Goal: Task Accomplishment & Management: Manage account settings

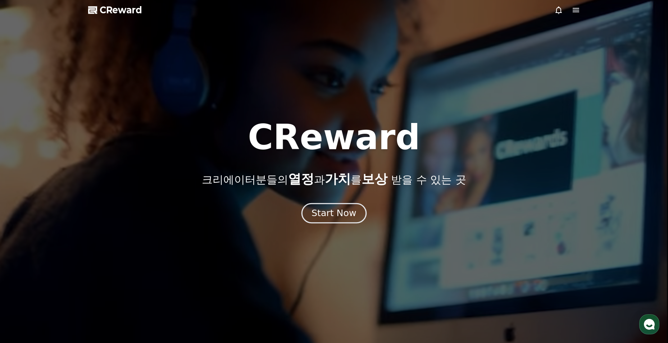
click at [348, 206] on button "Start Now" at bounding box center [333, 213] width 65 height 20
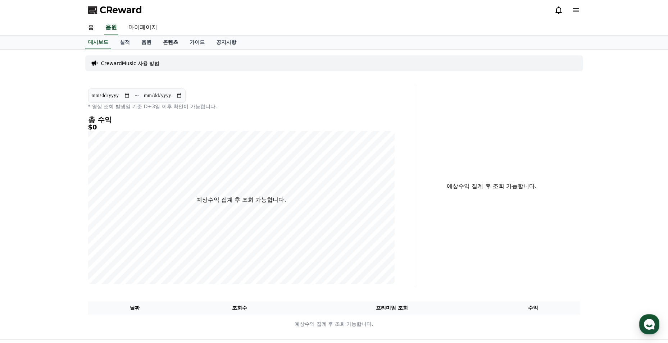
click at [165, 46] on link "콘텐츠" at bounding box center [170, 43] width 27 height 14
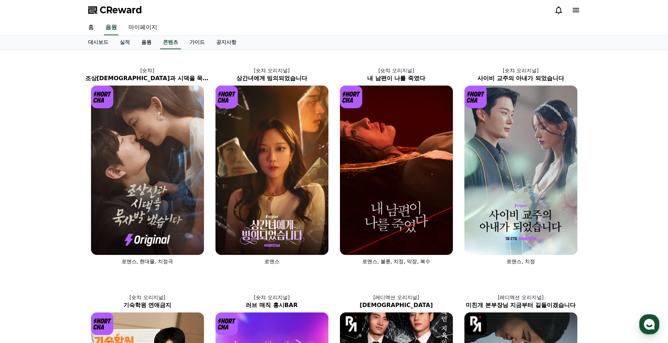
click at [145, 45] on link "음원" at bounding box center [147, 43] width 22 height 14
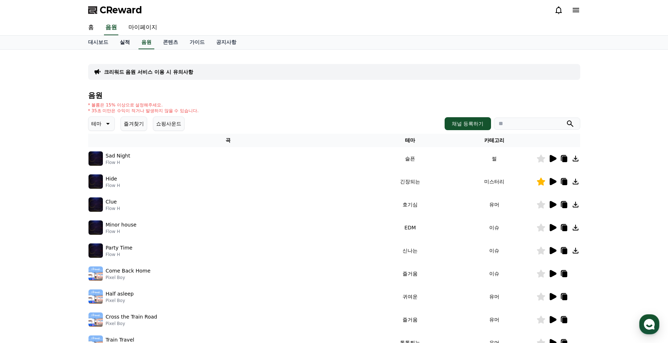
click at [131, 46] on link "실적" at bounding box center [125, 43] width 22 height 14
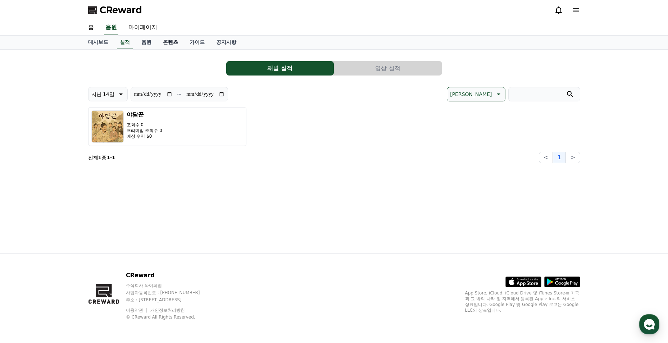
click at [171, 47] on link "콘텐츠" at bounding box center [170, 43] width 27 height 14
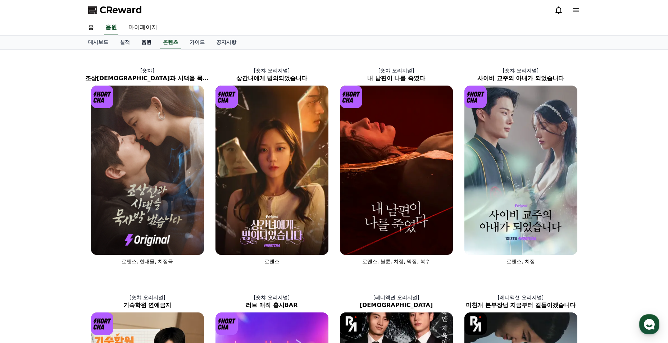
click at [153, 45] on link "음원" at bounding box center [147, 43] width 22 height 14
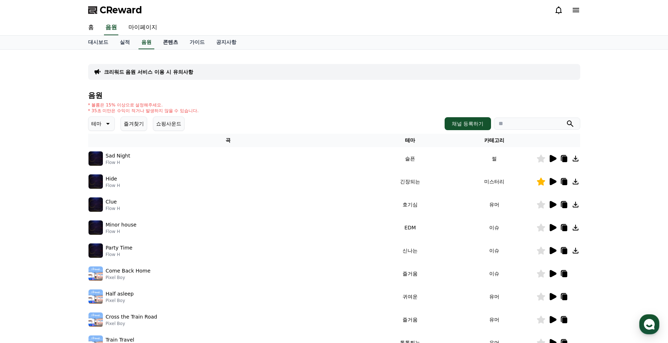
click at [169, 45] on link "콘텐츠" at bounding box center [170, 43] width 27 height 14
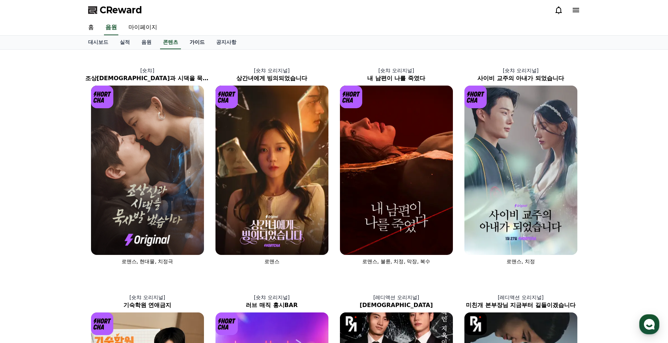
click at [200, 45] on link "가이드" at bounding box center [197, 43] width 27 height 14
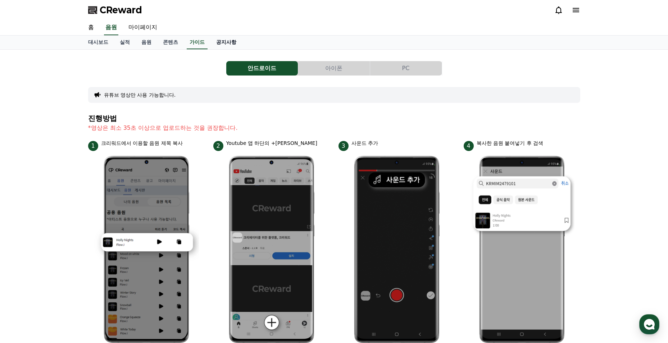
click at [214, 44] on link "공지사항" at bounding box center [226, 43] width 32 height 14
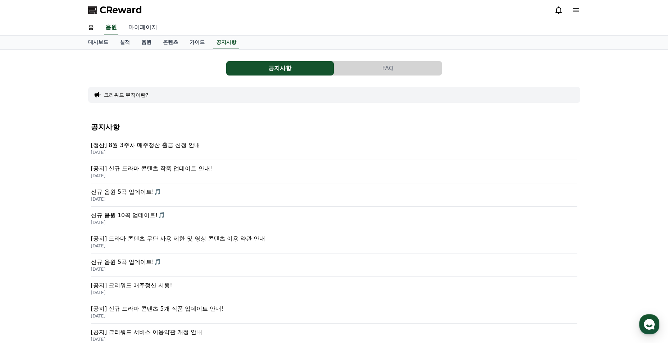
click at [142, 29] on link "마이페이지" at bounding box center [143, 27] width 40 height 15
select select "**********"
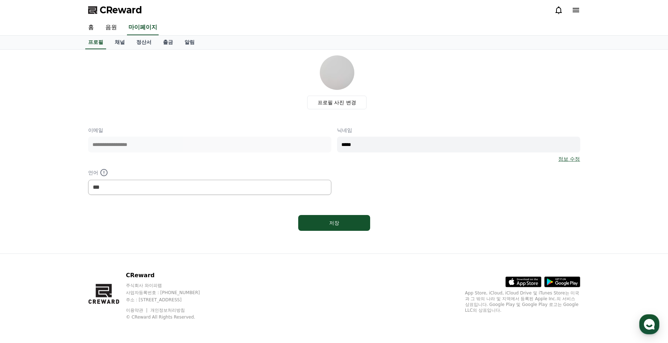
click at [579, 10] on icon at bounding box center [575, 10] width 9 height 9
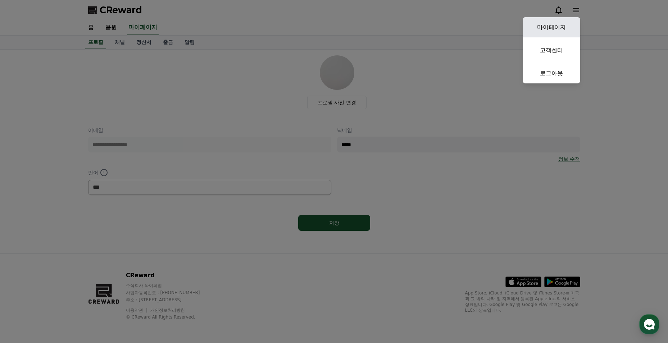
click at [554, 31] on link "마이페이지" at bounding box center [551, 27] width 58 height 20
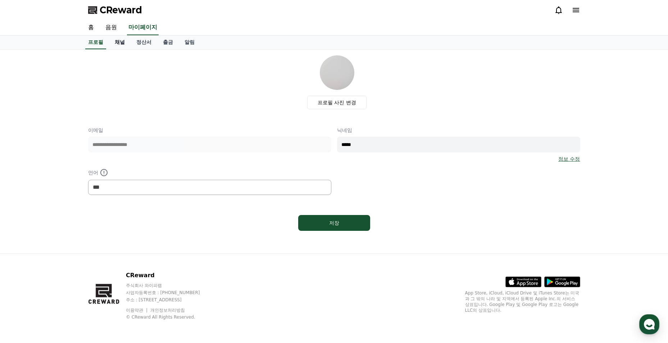
click at [116, 44] on link "채널" at bounding box center [120, 43] width 22 height 14
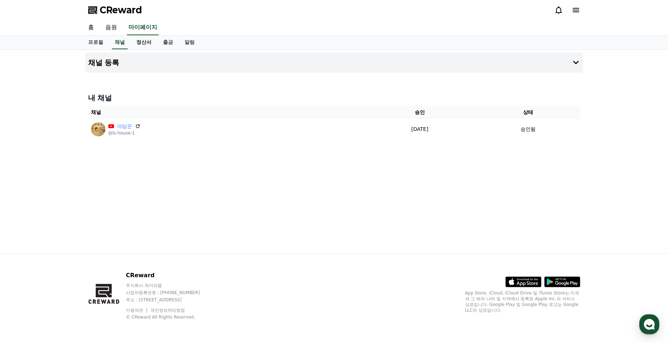
click at [150, 42] on link "정산서" at bounding box center [144, 43] width 27 height 14
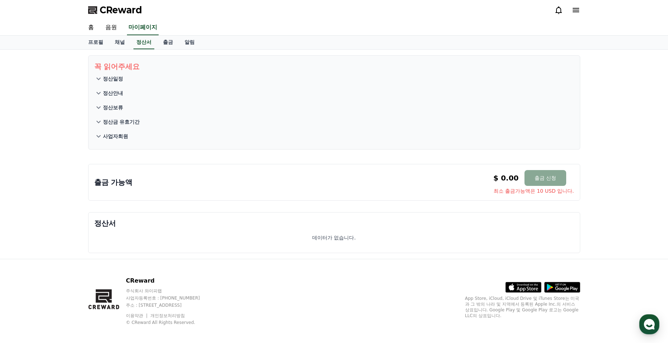
click at [586, 9] on div "CReward" at bounding box center [334, 10] width 668 height 20
click at [582, 9] on div "CReward" at bounding box center [333, 10] width 503 height 20
click at [580, 9] on icon at bounding box center [575, 10] width 9 height 9
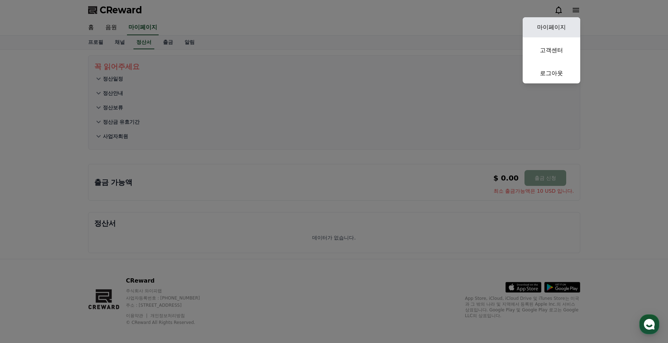
click at [562, 29] on link "마이페이지" at bounding box center [551, 27] width 58 height 20
select select "**********"
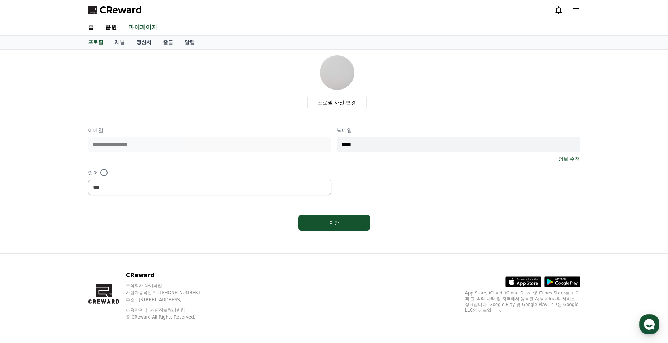
click at [579, 8] on icon at bounding box center [575, 10] width 6 height 4
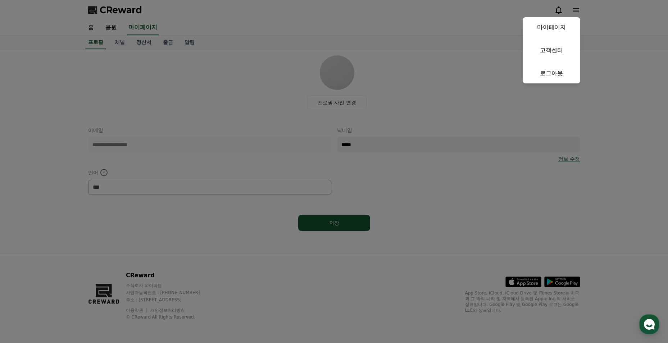
click at [545, 34] on link "마이페이지" at bounding box center [551, 27] width 58 height 20
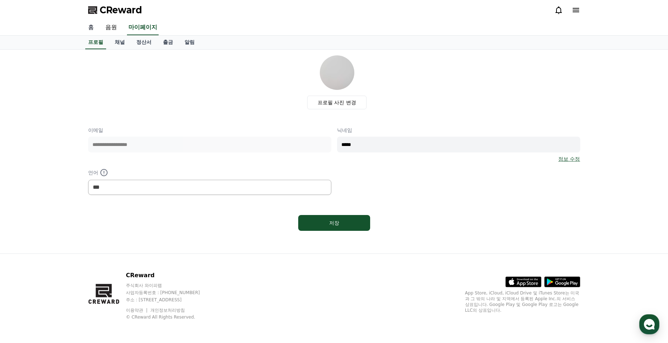
click at [88, 27] on link "홈" at bounding box center [90, 27] width 17 height 15
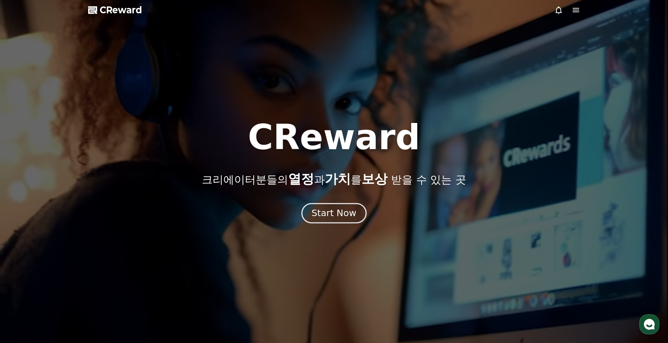
click at [361, 209] on button "Start Now" at bounding box center [333, 213] width 65 height 20
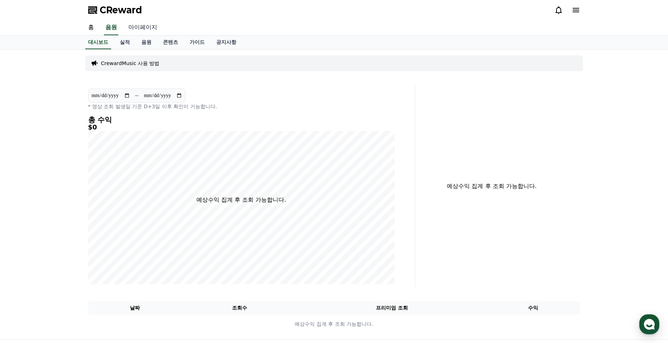
click at [140, 29] on link "마이페이지" at bounding box center [143, 27] width 40 height 15
select select "**********"
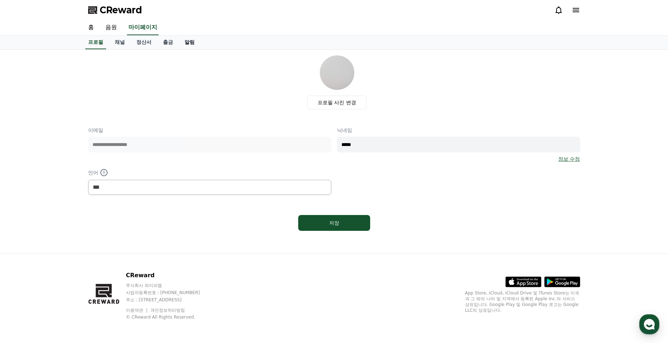
click at [184, 44] on link "알림" at bounding box center [190, 43] width 22 height 14
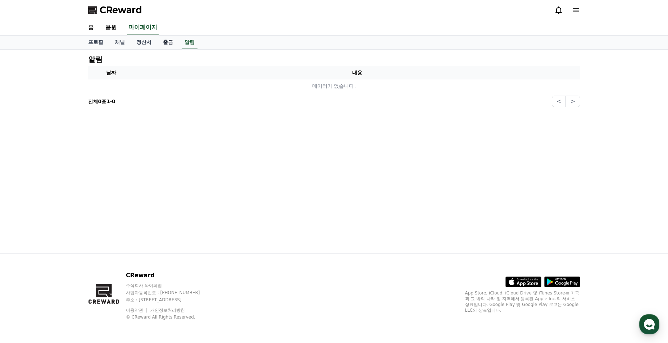
click at [171, 43] on link "출금" at bounding box center [168, 43] width 22 height 14
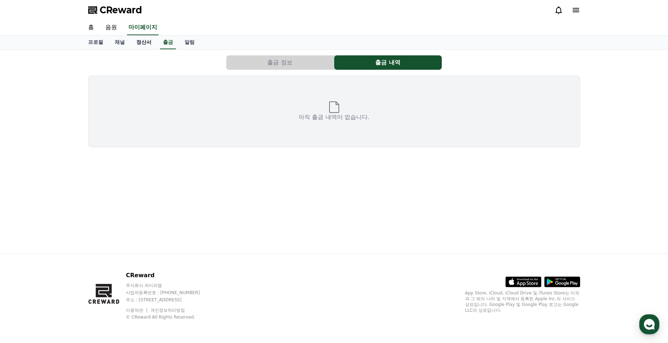
click at [139, 44] on link "정산서" at bounding box center [144, 43] width 27 height 14
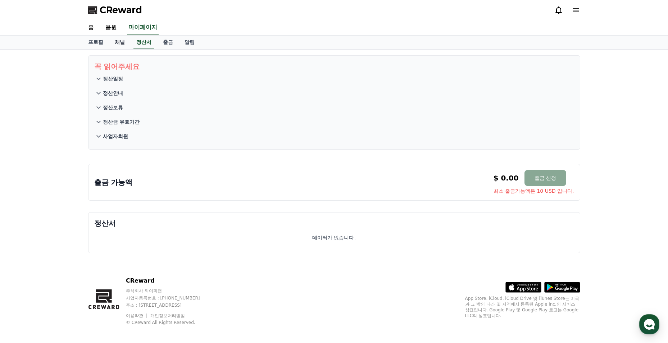
click at [118, 45] on link "채널" at bounding box center [120, 43] width 22 height 14
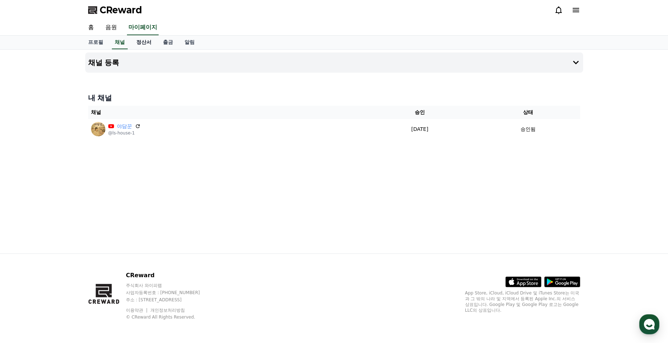
click at [143, 43] on link "정산서" at bounding box center [144, 43] width 27 height 14
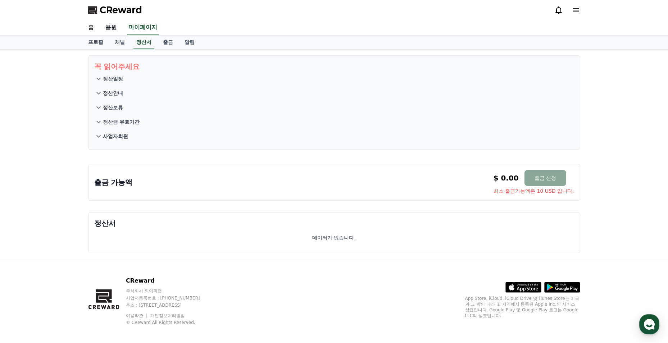
click at [113, 35] on link "음원" at bounding box center [111, 27] width 23 height 15
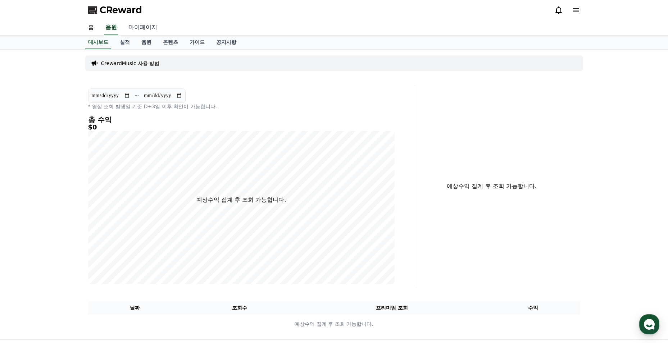
click at [136, 29] on link "마이페이지" at bounding box center [143, 27] width 40 height 15
select select "**********"
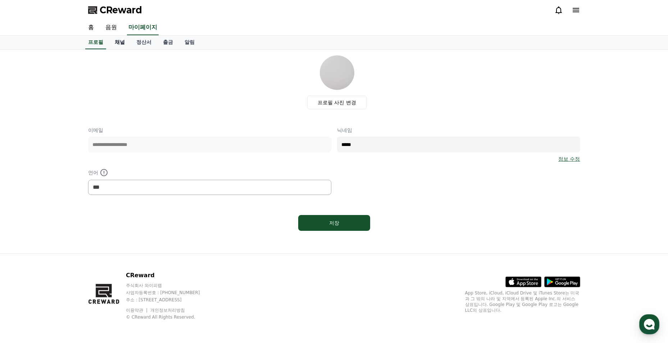
click at [120, 41] on link "채널" at bounding box center [120, 43] width 22 height 14
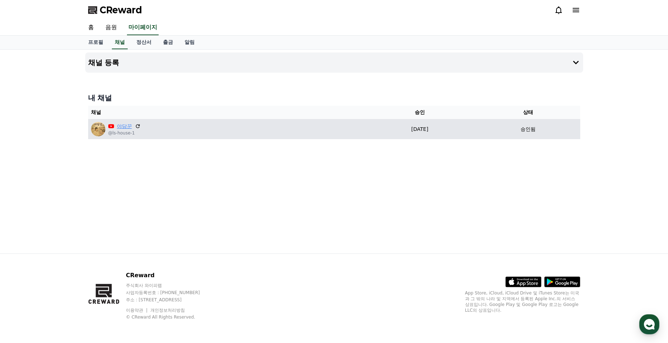
click at [125, 129] on link "야담꾼" at bounding box center [124, 127] width 15 height 8
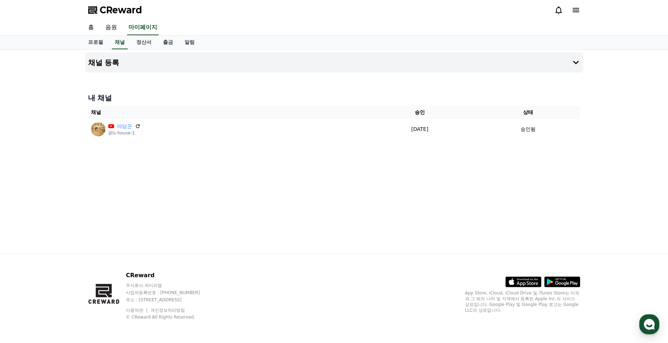
click at [573, 8] on icon at bounding box center [575, 10] width 6 height 4
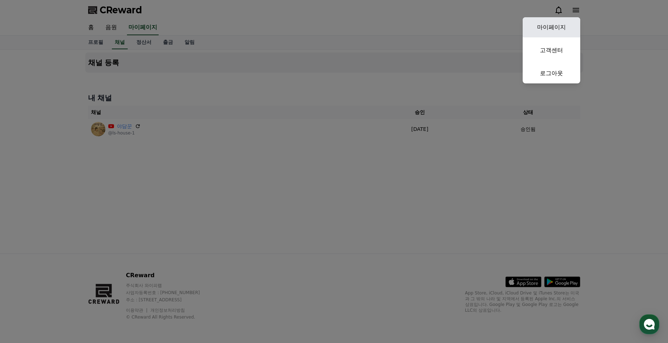
click at [554, 33] on link "마이페이지" at bounding box center [551, 27] width 58 height 20
select select "**********"
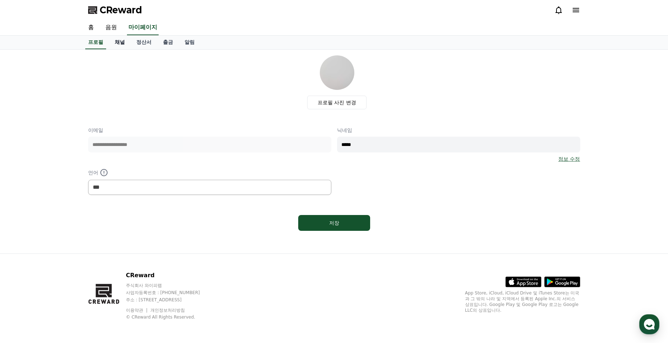
click at [124, 43] on link "채널" at bounding box center [120, 43] width 22 height 14
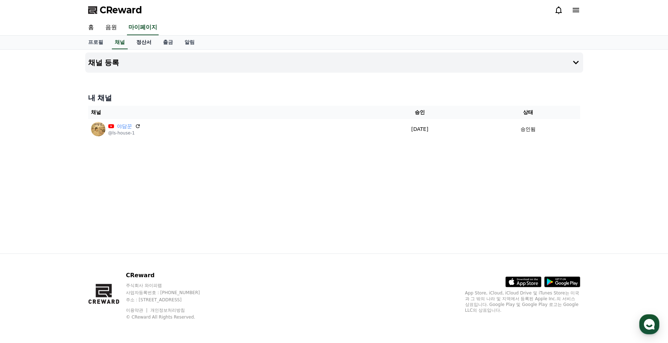
click at [137, 44] on link "정산서" at bounding box center [144, 43] width 27 height 14
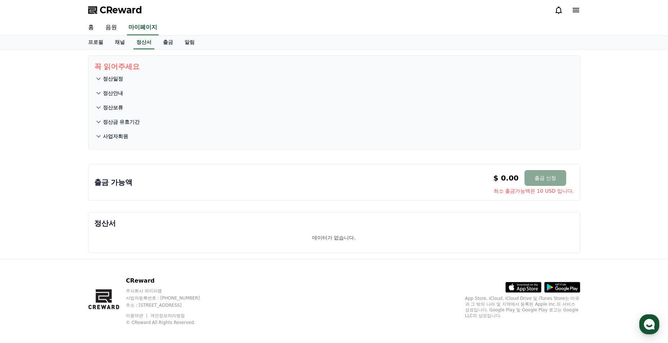
click at [113, 72] on button "정산일정" at bounding box center [334, 79] width 480 height 14
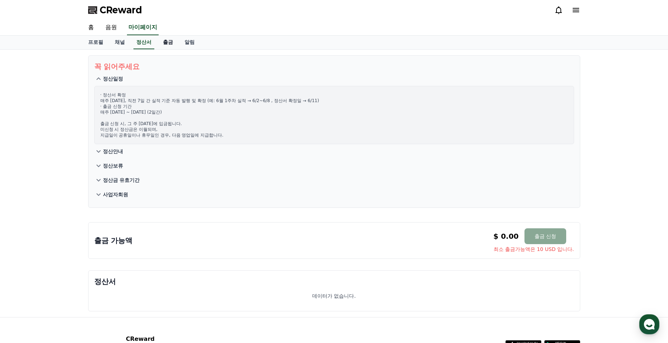
click at [166, 42] on link "출금" at bounding box center [168, 43] width 22 height 14
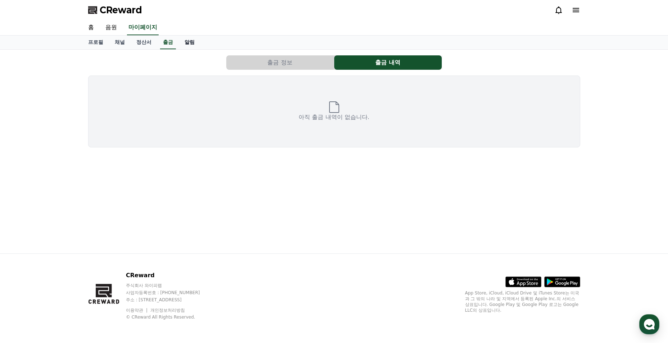
click at [188, 44] on link "알림" at bounding box center [190, 43] width 22 height 14
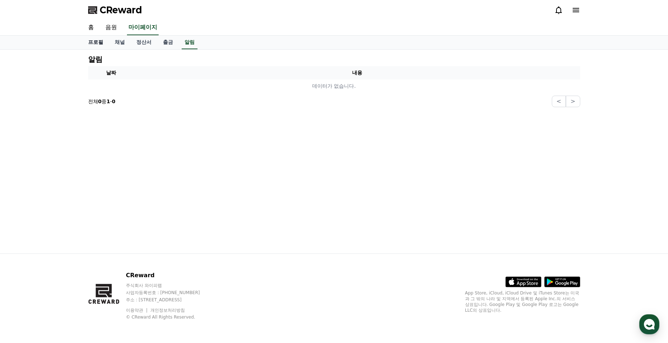
click at [95, 42] on link "프로필" at bounding box center [95, 43] width 27 height 14
select select "**********"
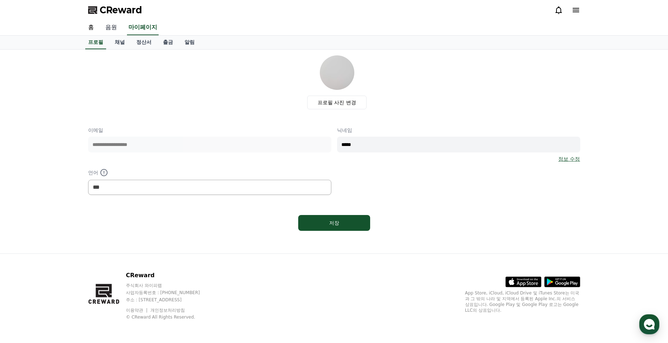
click at [111, 26] on link "음원" at bounding box center [111, 27] width 23 height 15
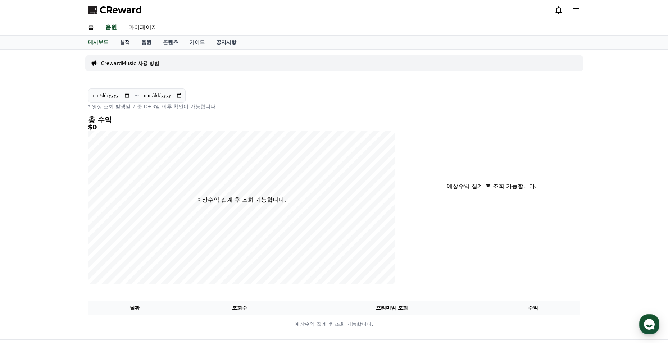
click at [122, 44] on link "실적" at bounding box center [125, 43] width 22 height 14
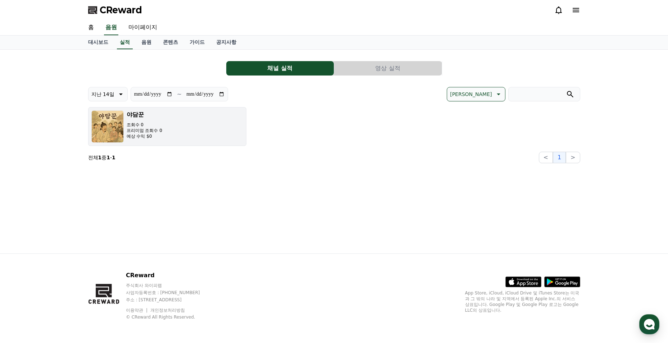
click at [173, 129] on button "야담꾼 조회수 0 프리미엄 조회수 0 예상 수익 $0" at bounding box center [167, 126] width 158 height 39
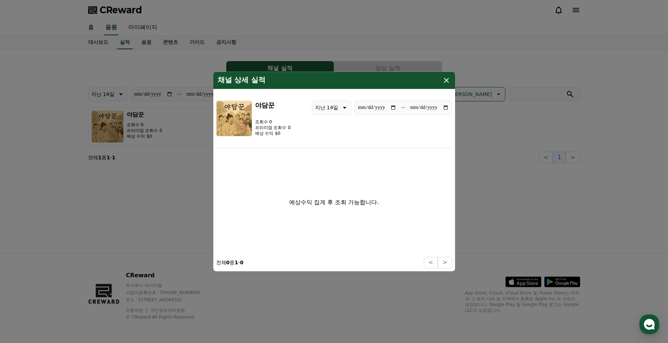
click at [445, 80] on icon "modal" at bounding box center [446, 80] width 9 height 9
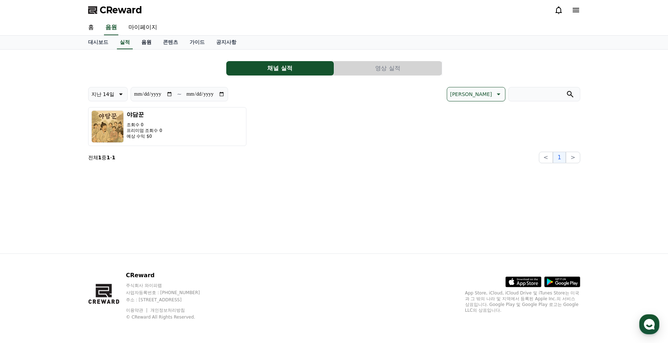
click at [143, 40] on link "음원" at bounding box center [147, 43] width 22 height 14
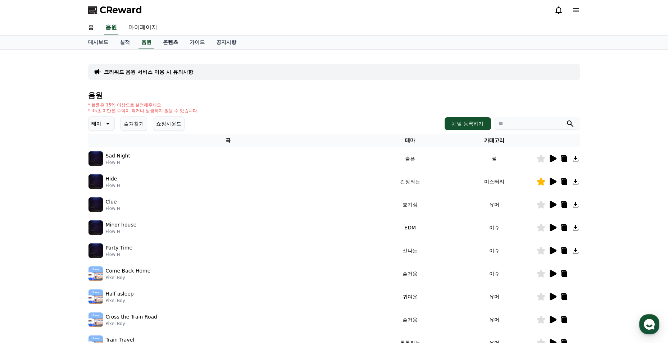
click at [174, 38] on link "콘텐츠" at bounding box center [170, 43] width 27 height 14
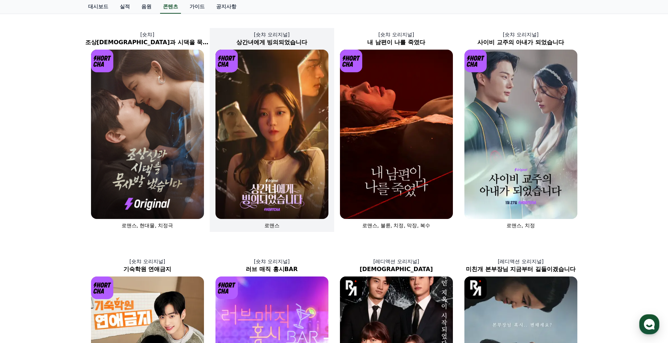
scroll to position [72, 0]
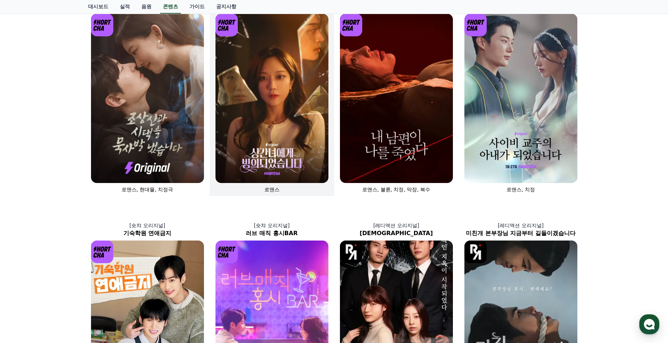
click at [289, 103] on img at bounding box center [271, 98] width 113 height 169
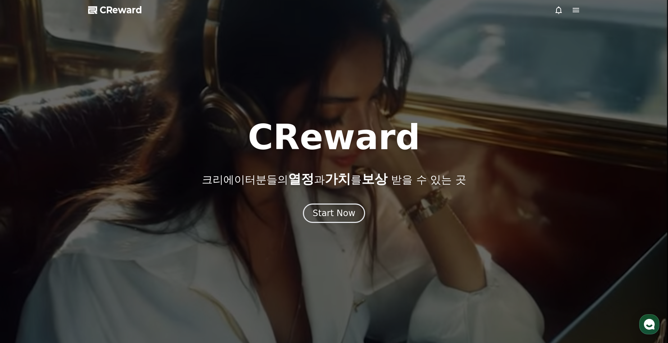
click at [340, 196] on div "CReward 크리에이터분들의 열정 과 가치 를 보상 받을 수 있는 곳 Start Now" at bounding box center [334, 171] width 668 height 103
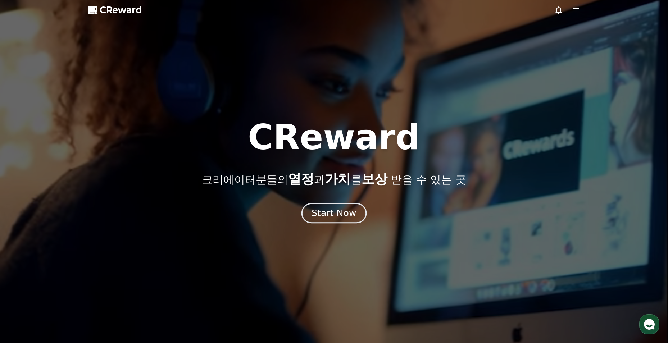
click at [349, 213] on div "Start Now" at bounding box center [333, 213] width 45 height 12
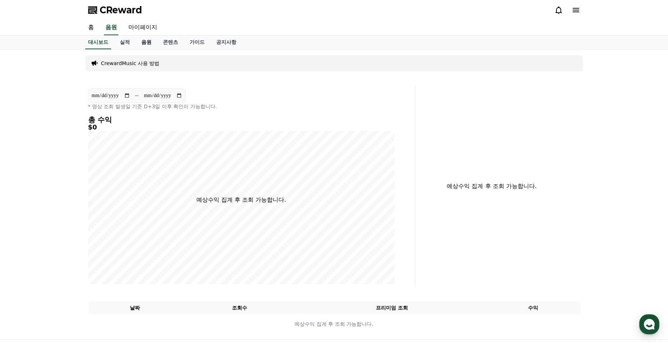
click at [139, 40] on link "음원" at bounding box center [147, 43] width 22 height 14
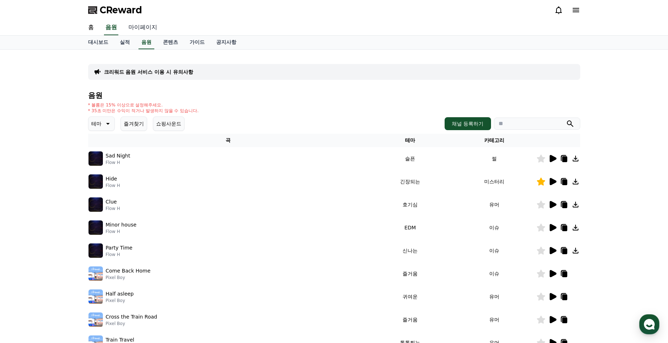
click at [142, 30] on link "마이페이지" at bounding box center [143, 27] width 40 height 15
select select "**********"
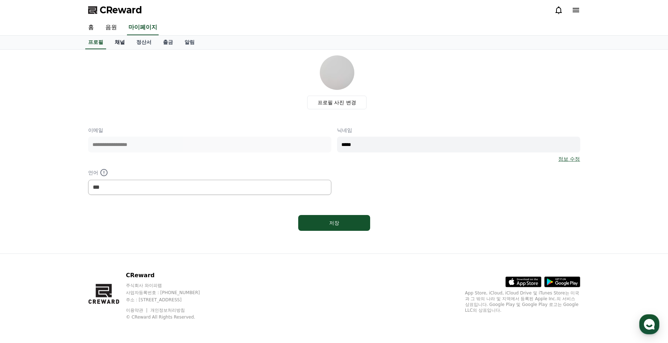
click at [127, 43] on link "채널" at bounding box center [120, 43] width 22 height 14
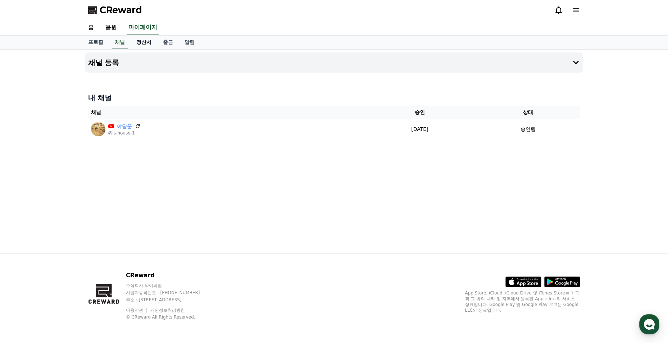
click at [141, 43] on link "정산서" at bounding box center [144, 43] width 27 height 14
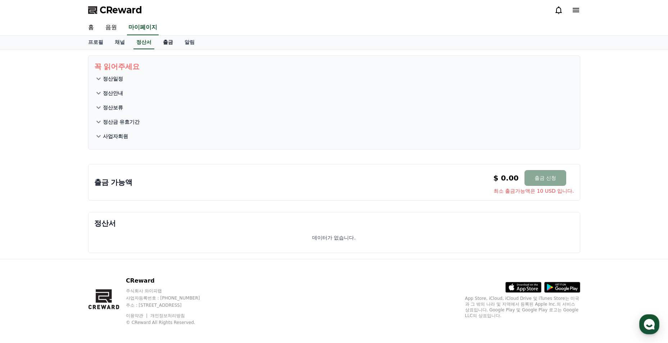
click at [164, 43] on link "출금" at bounding box center [168, 43] width 22 height 14
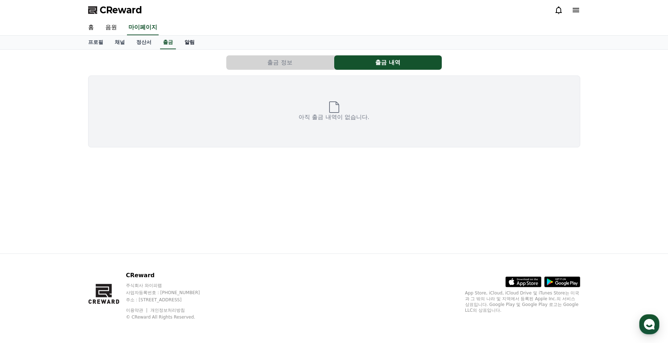
click at [190, 44] on link "알림" at bounding box center [190, 43] width 22 height 14
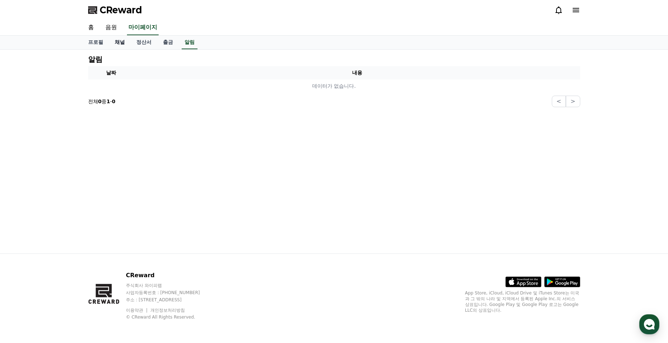
click at [113, 44] on link "채널" at bounding box center [120, 43] width 22 height 14
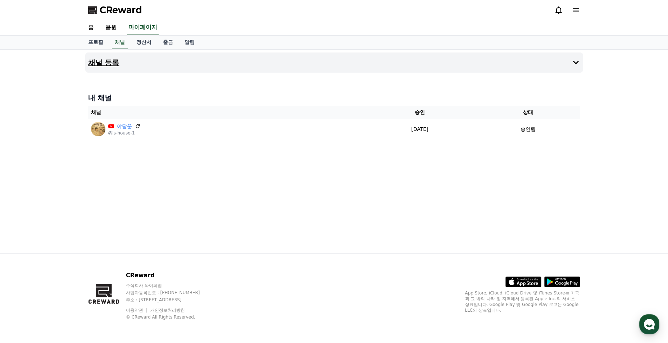
click at [107, 65] on h4 "채널 등록" at bounding box center [103, 63] width 31 height 8
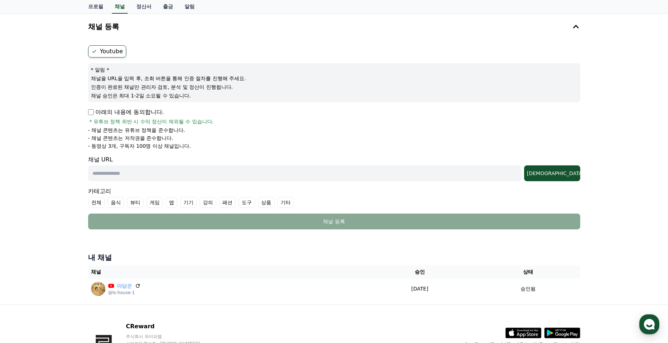
scroll to position [72, 0]
